Goal: Task Accomplishment & Management: Manage account settings

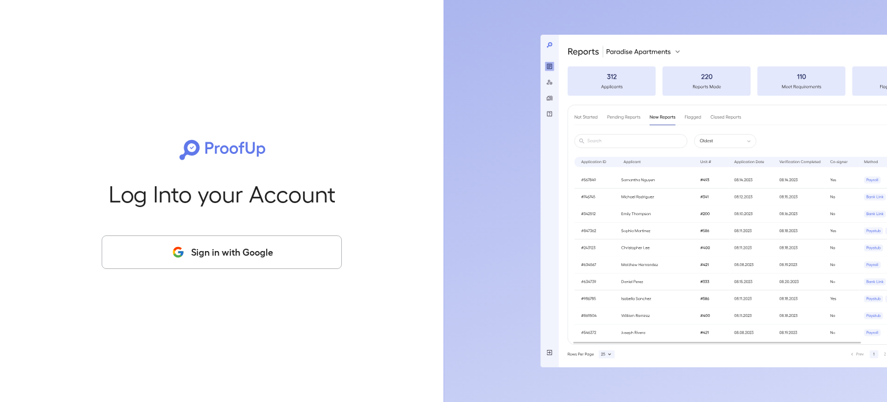
click at [187, 240] on button "Sign in with Google" at bounding box center [222, 252] width 240 height 34
click at [170, 251] on button "Sign in with Google" at bounding box center [222, 252] width 240 height 34
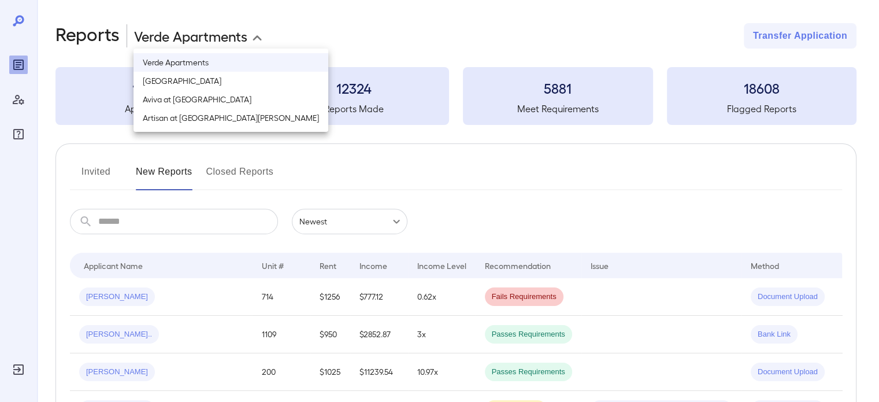
click at [173, 31] on body "**********" at bounding box center [439, 201] width 879 height 402
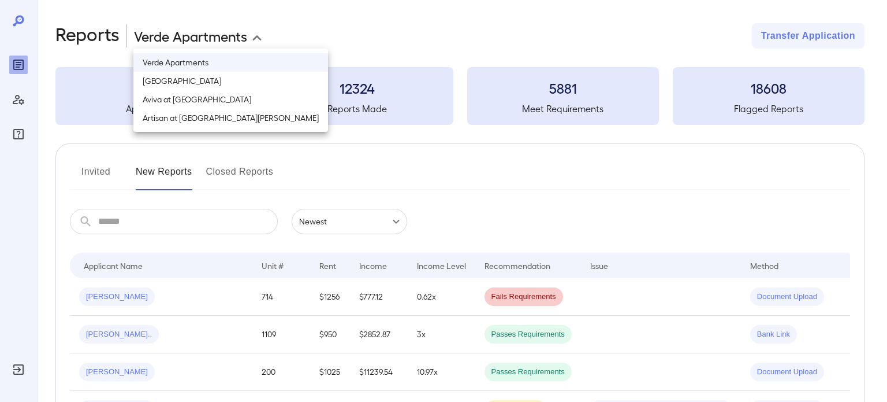
click at [194, 84] on li "[GEOGRAPHIC_DATA]" at bounding box center [230, 81] width 195 height 18
type input "**********"
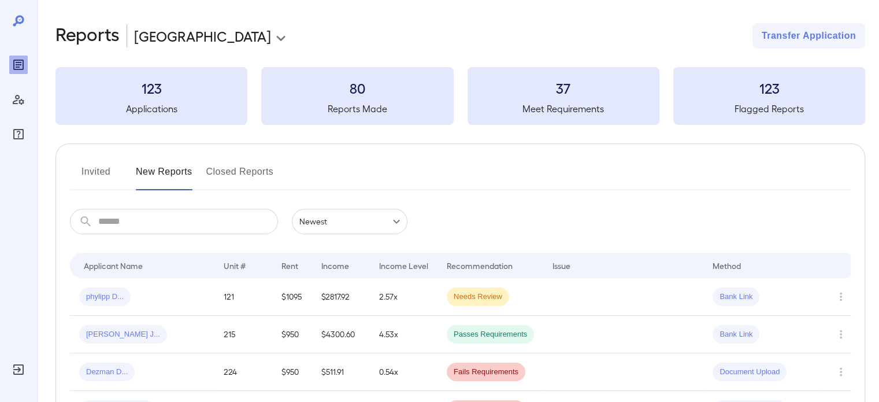
click at [101, 167] on button "Invited" at bounding box center [96, 176] width 52 height 28
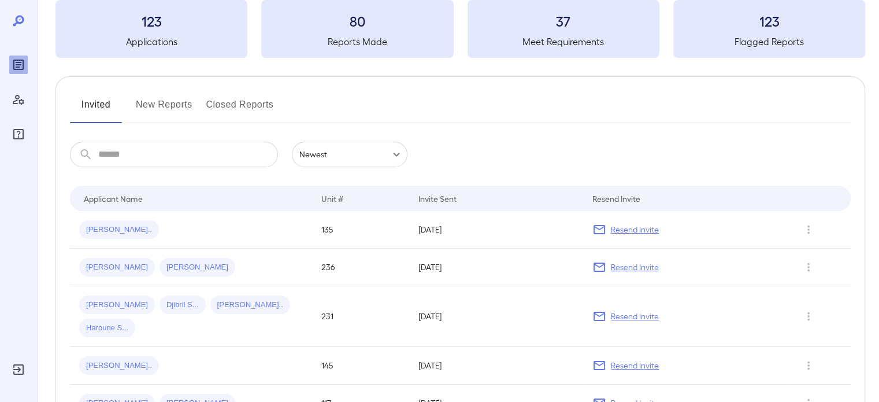
scroll to position [116, 0]
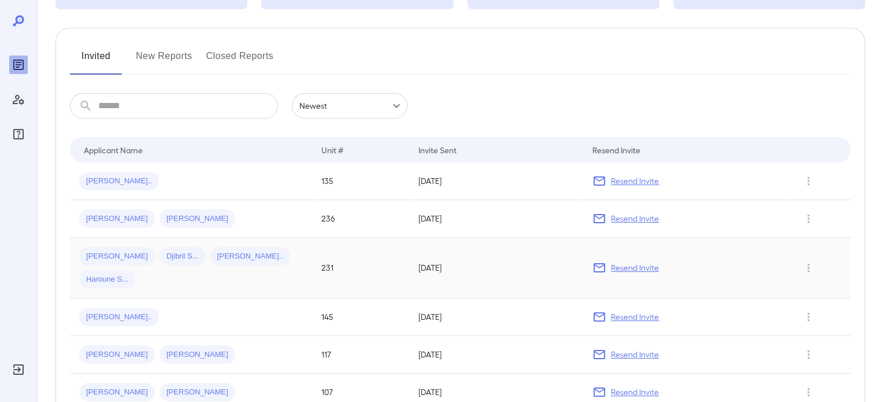
click at [250, 262] on div "[PERSON_NAME] Djibril S... [PERSON_NAME] [PERSON_NAME].." at bounding box center [191, 268] width 224 height 42
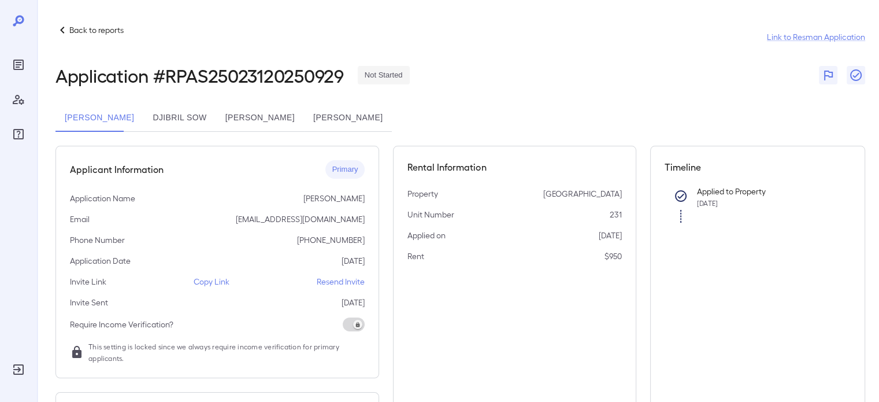
click at [151, 108] on button "Djibril Sow" at bounding box center [179, 118] width 72 height 28
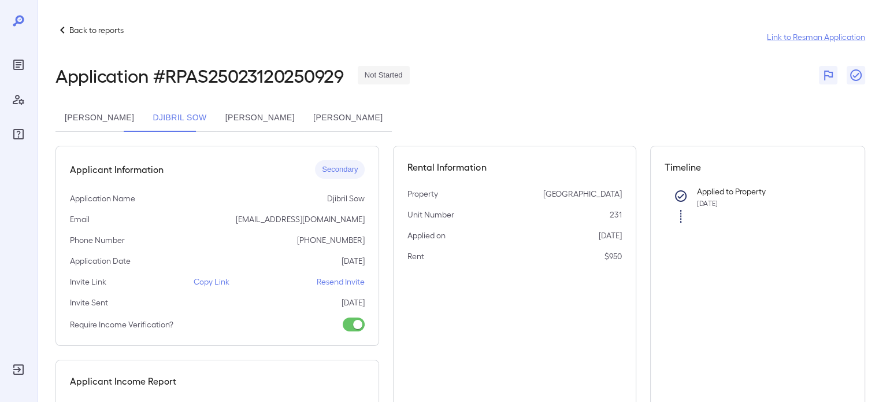
click at [347, 286] on p "Resend Invite" at bounding box center [341, 282] width 48 height 12
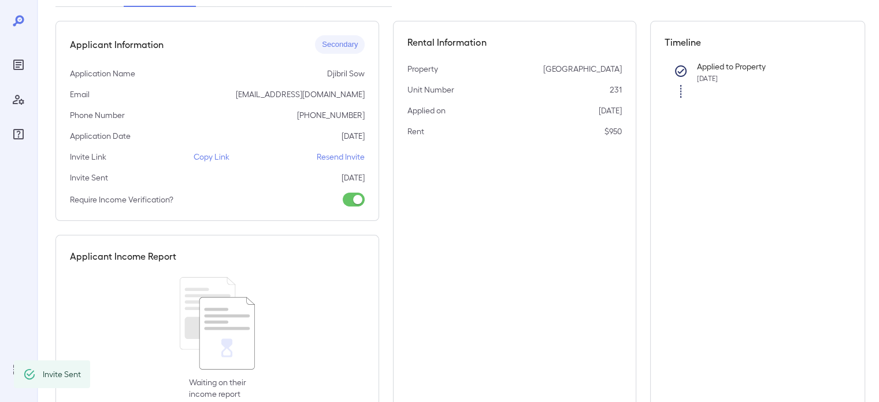
scroll to position [159, 0]
